Goal: Transaction & Acquisition: Obtain resource

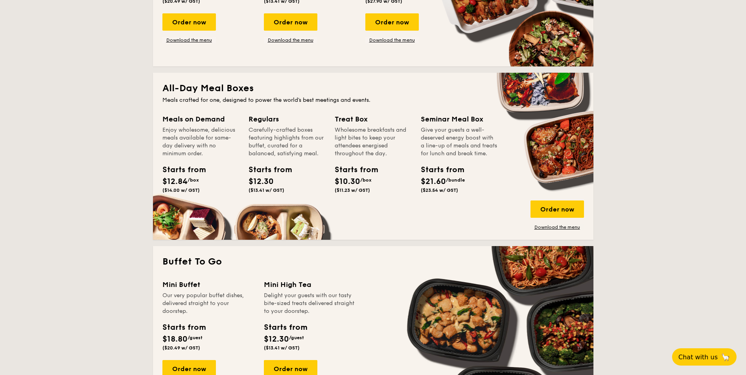
scroll to position [472, 0]
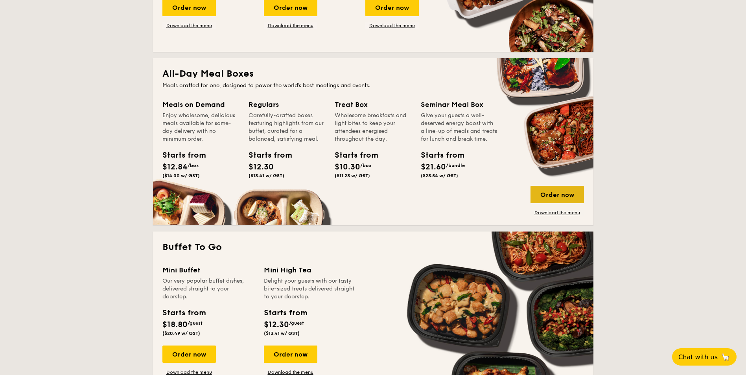
click at [554, 197] on div "Order now" at bounding box center [557, 194] width 53 height 17
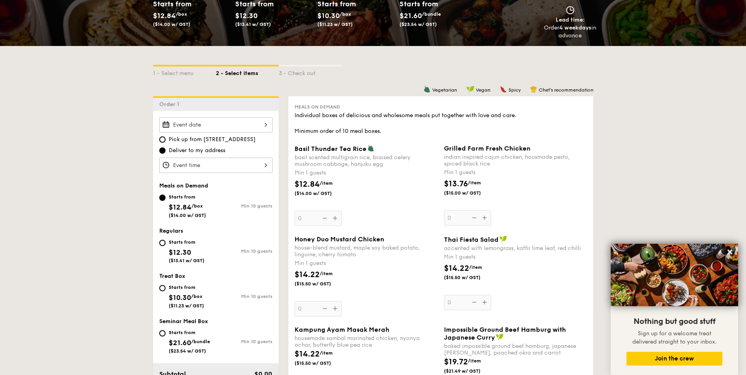
scroll to position [39, 0]
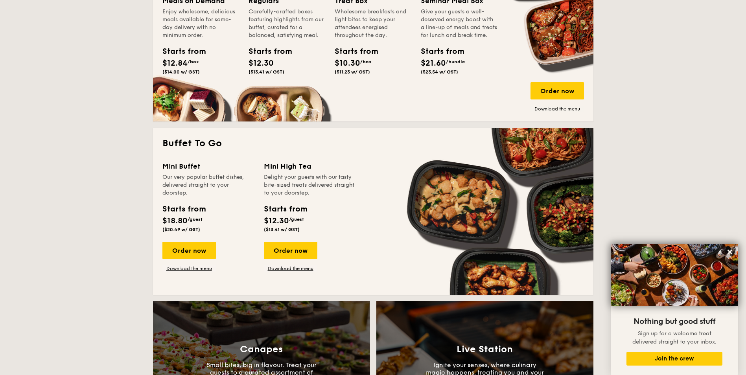
scroll to position [466, 0]
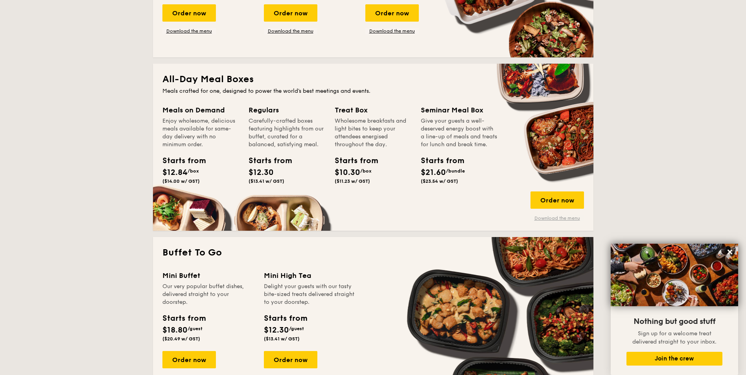
click at [569, 220] on link "Download the menu" at bounding box center [557, 218] width 53 height 6
